Goal: Task Accomplishment & Management: Manage account settings

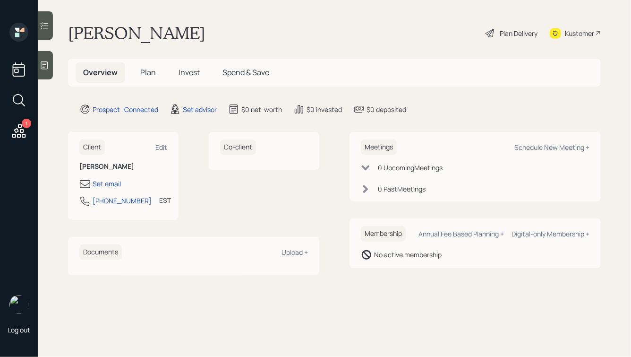
click at [35, 72] on div "1 Log out" at bounding box center [19, 178] width 38 height 357
click at [47, 69] on icon at bounding box center [44, 64] width 9 height 9
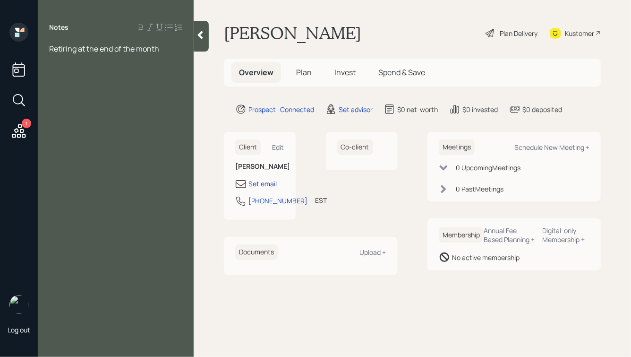
click at [262, 180] on div "Set email" at bounding box center [263, 184] width 28 height 10
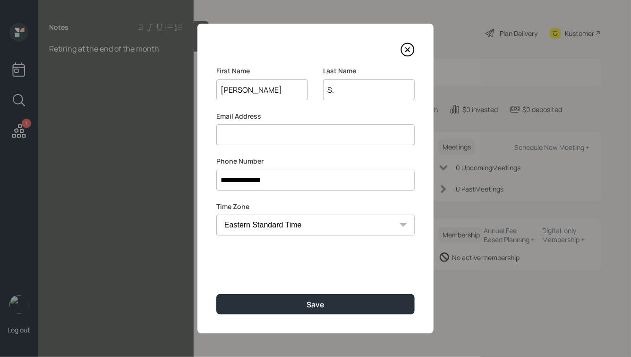
click at [246, 132] on input at bounding box center [315, 134] width 198 height 21
click at [232, 136] on input "[EMAIL_ADDRESS][DOMAIN_NAME]" at bounding box center [315, 134] width 198 height 21
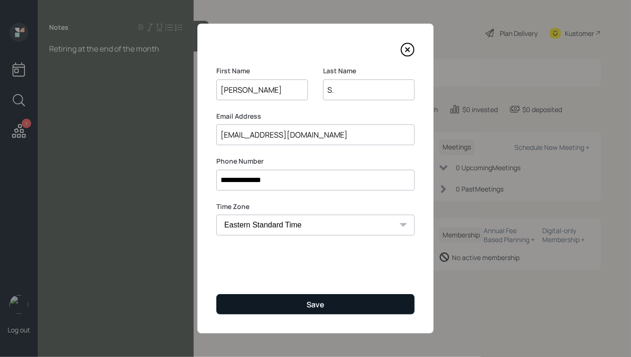
type input "[EMAIL_ADDRESS][DOMAIN_NAME]"
click at [316, 305] on div "Save" at bounding box center [316, 304] width 18 height 10
